Goal: Task Accomplishment & Management: Complete application form

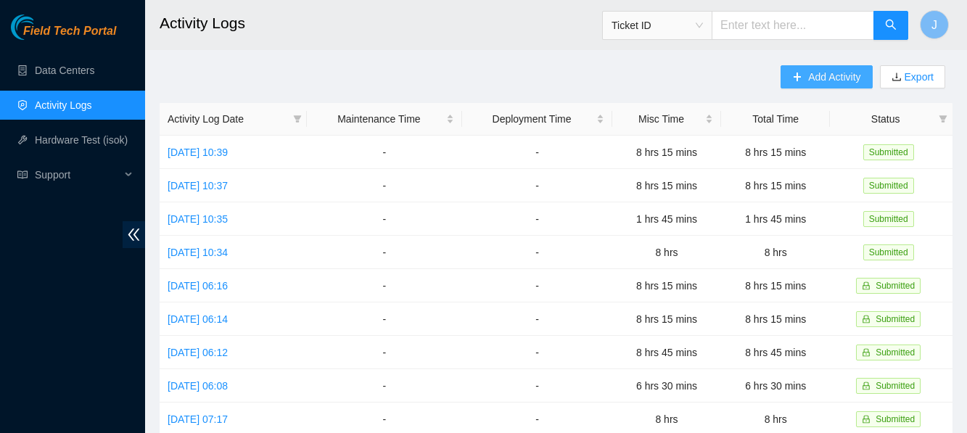
click at [826, 81] on span "Add Activity" at bounding box center [834, 77] width 52 height 16
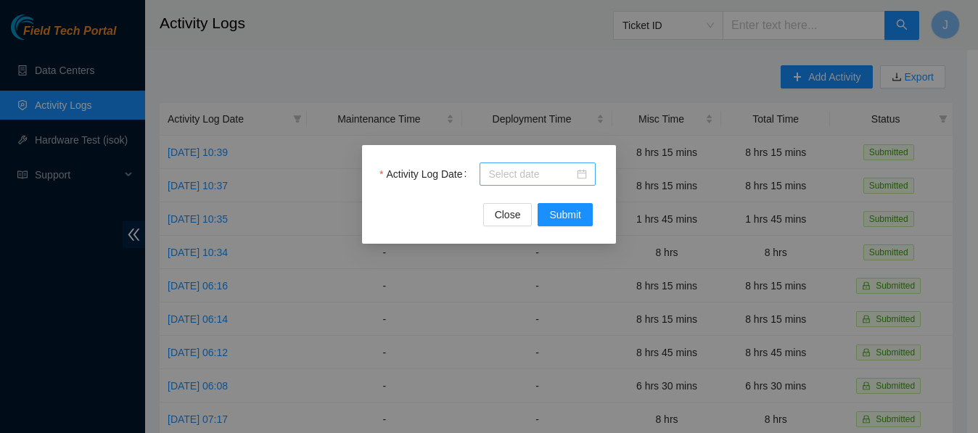
click at [582, 175] on div at bounding box center [537, 174] width 99 height 16
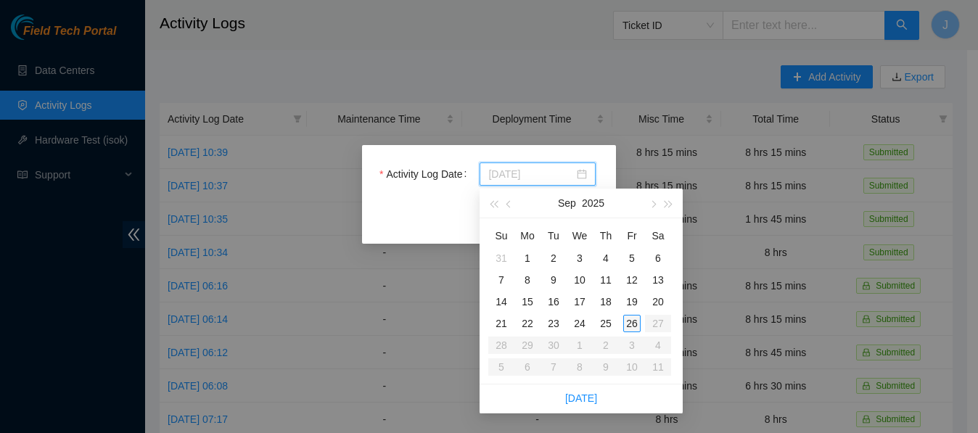
type input "[DATE]"
click at [632, 320] on div "26" at bounding box center [631, 323] width 17 height 17
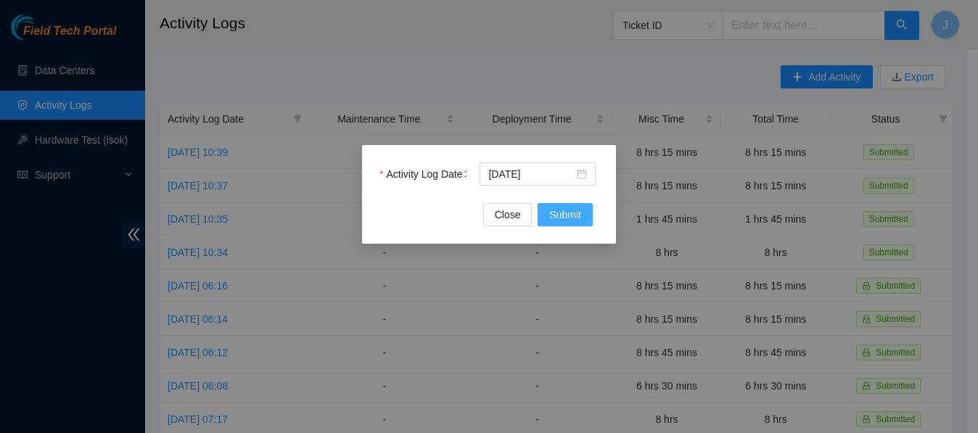
click at [564, 205] on button "Submit" at bounding box center [564, 214] width 55 height 23
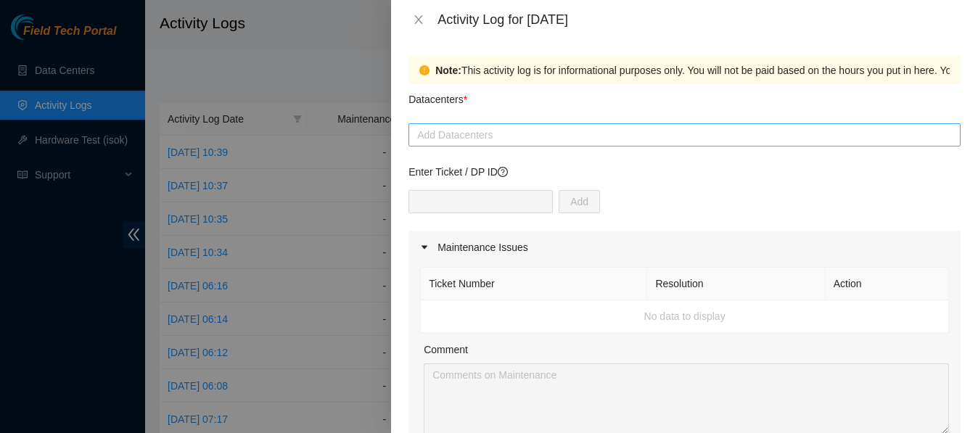
click at [584, 136] on div at bounding box center [684, 134] width 545 height 17
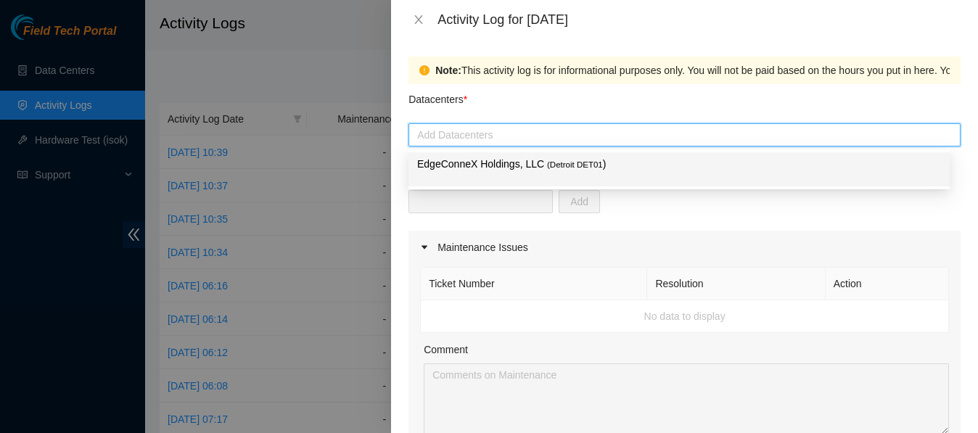
click at [580, 157] on p "EdgeConneX Holdings, LLC ( Detroit DET01 )" at bounding box center [679, 164] width 524 height 17
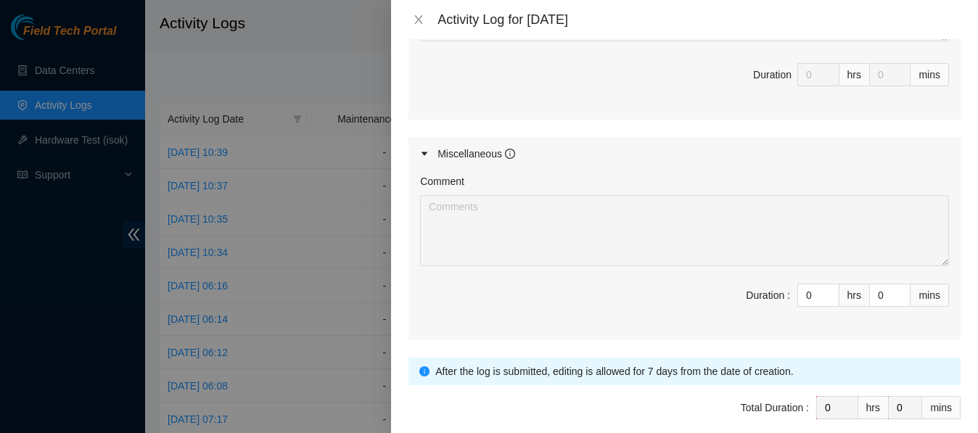
scroll to position [704, 0]
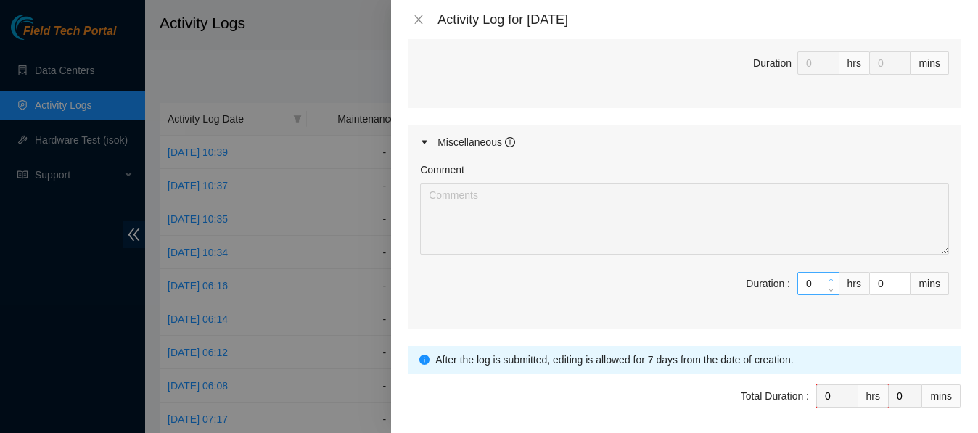
type input "1"
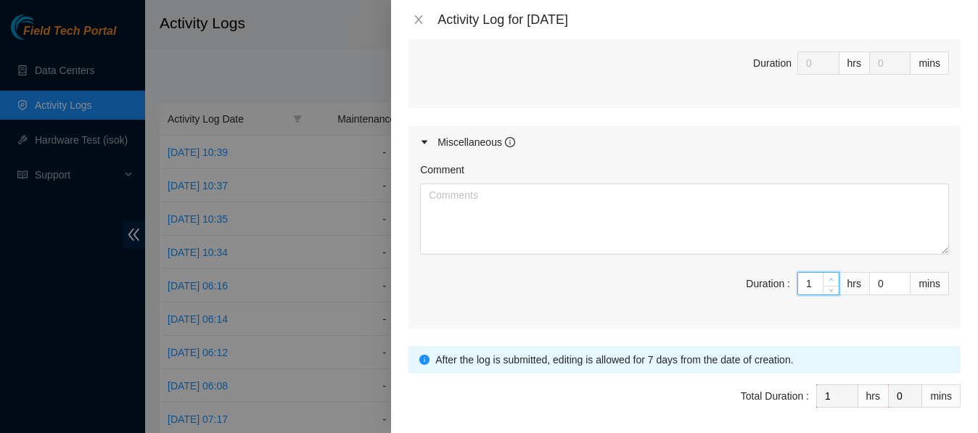
click at [823, 281] on span "Increase Value" at bounding box center [831, 279] width 16 height 13
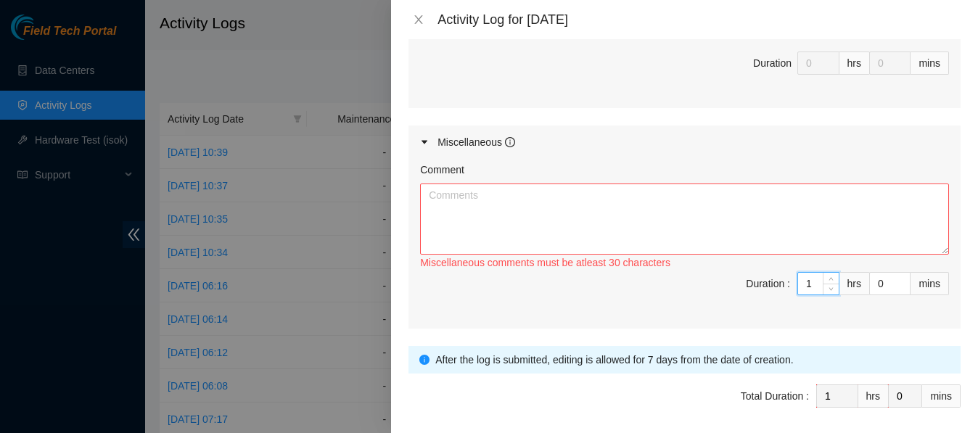
drag, startPoint x: 805, startPoint y: 281, endPoint x: 764, endPoint y: 285, distance: 40.9
click at [764, 285] on span "Duration : 1 hrs 0 mins" at bounding box center [684, 292] width 529 height 41
type input "7"
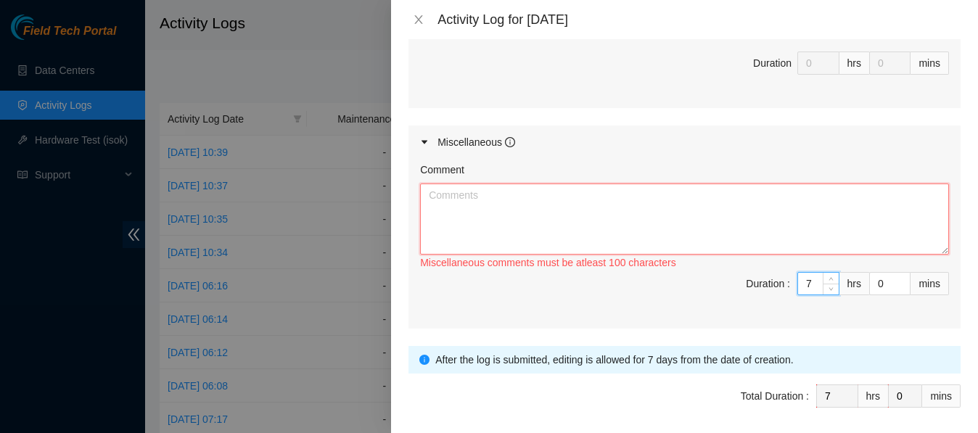
click at [735, 223] on textarea "Comment" at bounding box center [684, 219] width 529 height 71
paste textarea "Fix Labeling Cable management (remove old cable and dress out new cabling) 5:00…"
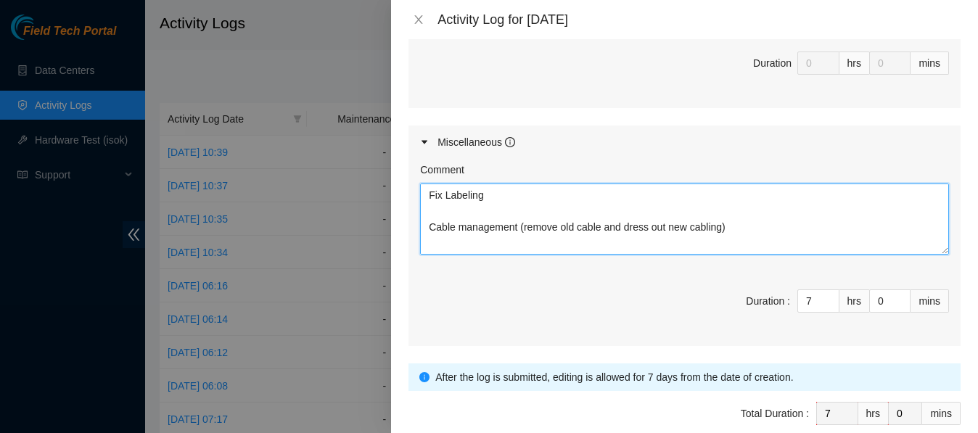
scroll to position [171, 0]
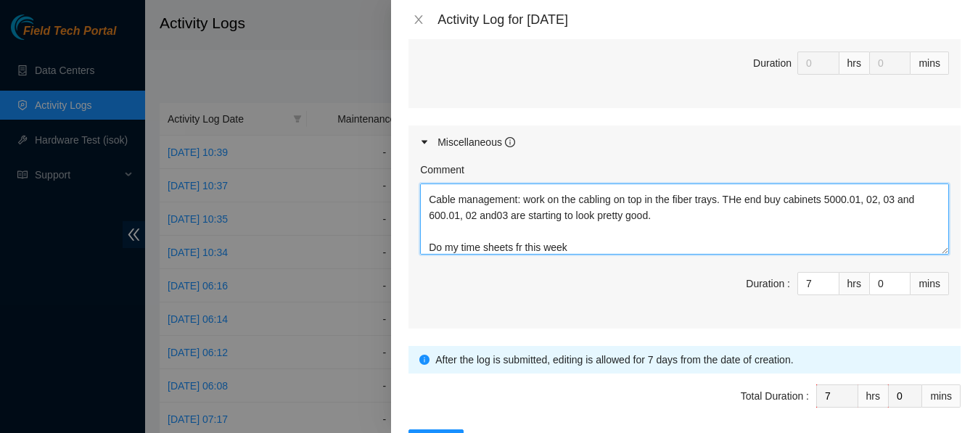
type textarea "Fix Labeling Cable management (remove old cable and dress out new cabling) 5:00…"
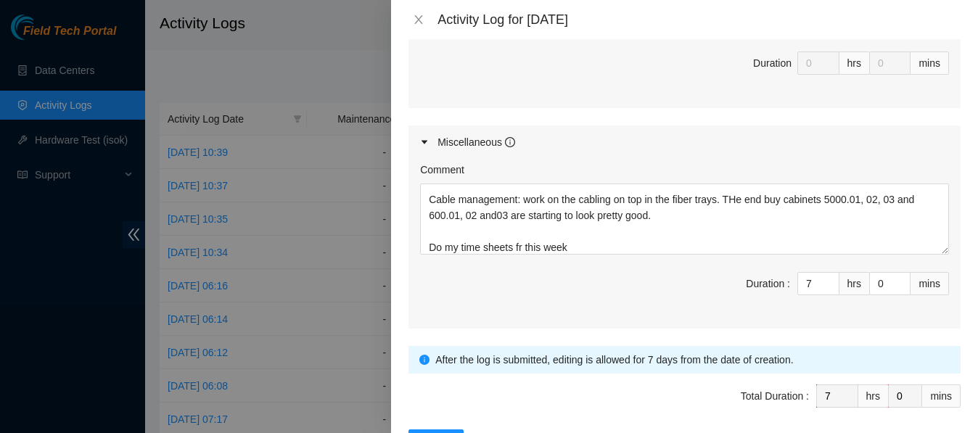
scroll to position [759, 0]
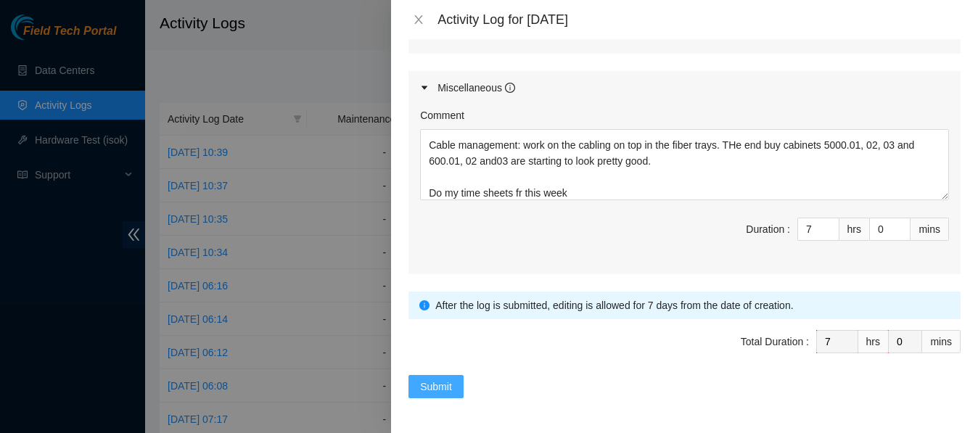
click at [437, 386] on span "Submit" at bounding box center [436, 387] width 32 height 16
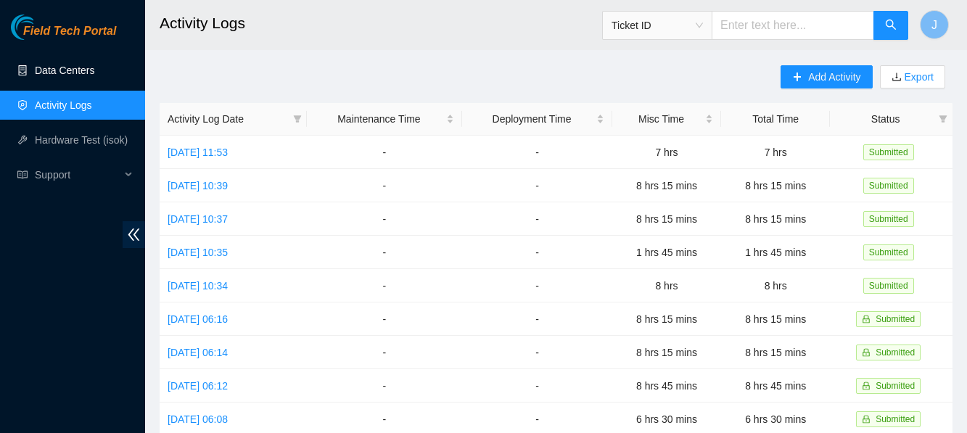
click at [73, 65] on link "Data Centers" at bounding box center [64, 71] width 59 height 12
